Goal: Book appointment/travel/reservation

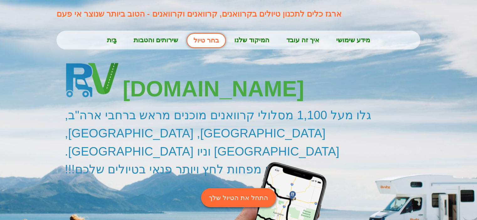
click at [227, 194] on font "התחל את הטיול שלך" at bounding box center [238, 197] width 59 height 7
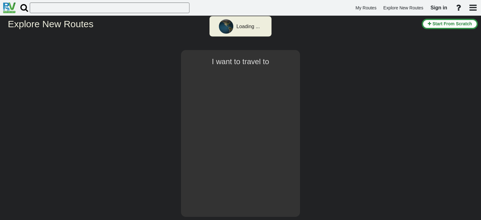
type input "[GEOGRAPHIC_DATA]"
select select "number:2"
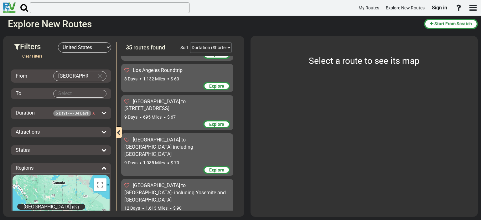
scroll to position [63, 0]
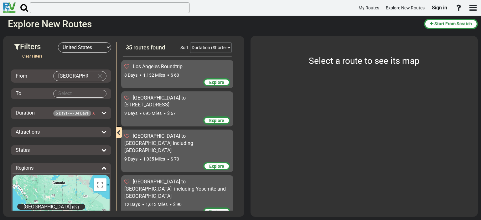
click at [153, 110] on div "9 Days 695 Miles $ 67" at bounding box center [177, 113] width 106 height 6
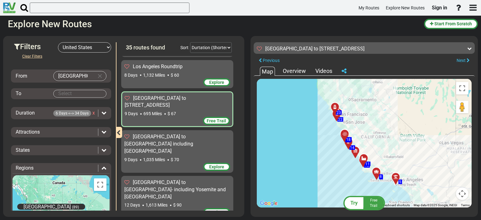
click at [170, 157] on div "9 Days 1,035 Miles $ 70" at bounding box center [177, 160] width 106 height 6
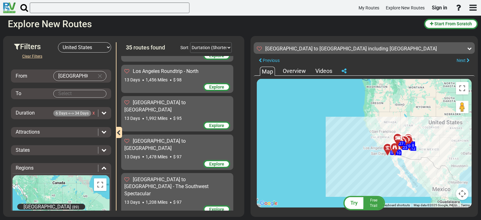
click at [183, 199] on div "13 Days 1,208 Miles $ 97" at bounding box center [177, 202] width 106 height 6
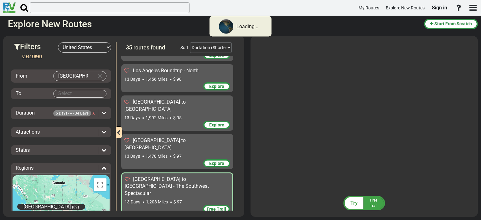
scroll to position [219, 0]
